Goal: Register for event/course

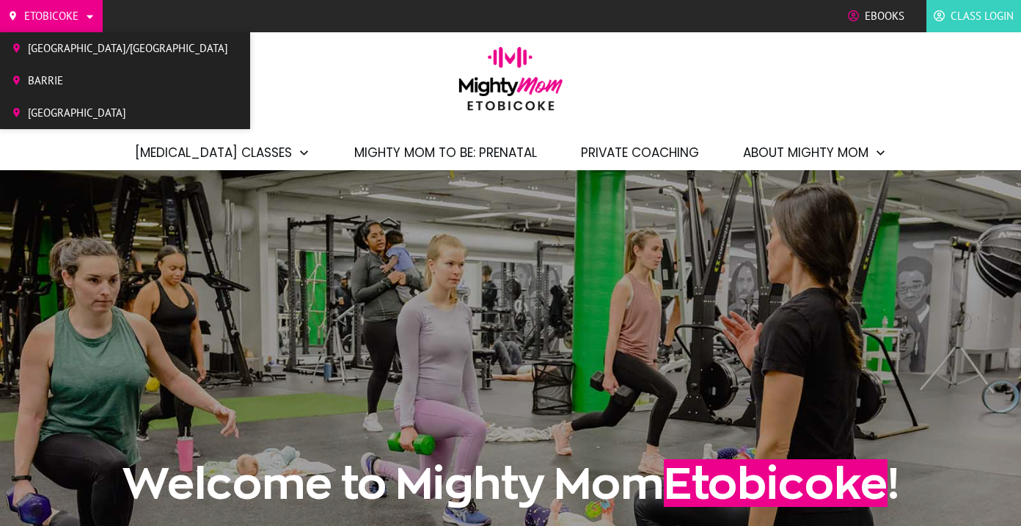
click at [41, 13] on span "Etobicoke" at bounding box center [51, 16] width 54 height 22
click at [51, 23] on span "Etobicoke" at bounding box center [51, 16] width 54 height 22
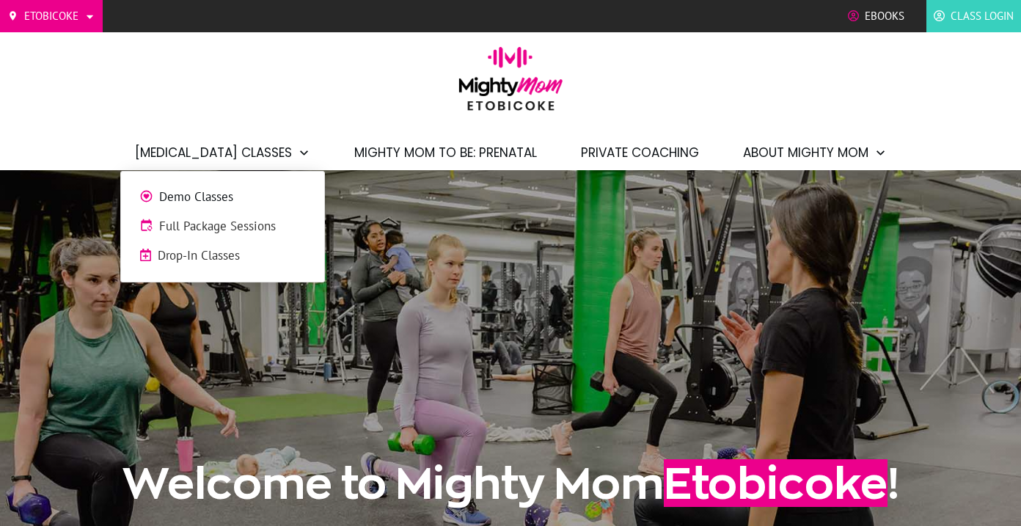
click at [221, 152] on span "[MEDICAL_DATA] Classes" at bounding box center [213, 152] width 157 height 25
click at [233, 204] on span "Demo Classes" at bounding box center [232, 197] width 147 height 19
click at [225, 199] on span "Demo Classes" at bounding box center [232, 197] width 147 height 19
